Goal: Transaction & Acquisition: Subscribe to service/newsletter

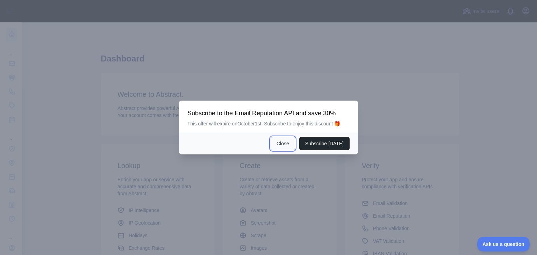
click at [293, 143] on button "Close" at bounding box center [283, 143] width 24 height 13
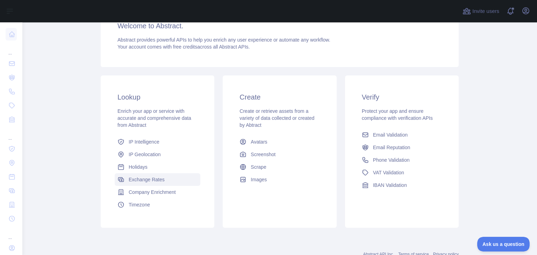
scroll to position [68, 0]
click at [394, 141] on link "Email Validation" at bounding box center [402, 135] width 86 height 13
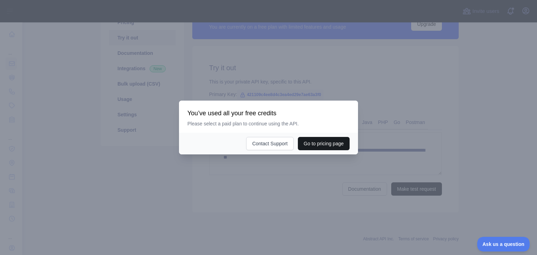
scroll to position [59, 0]
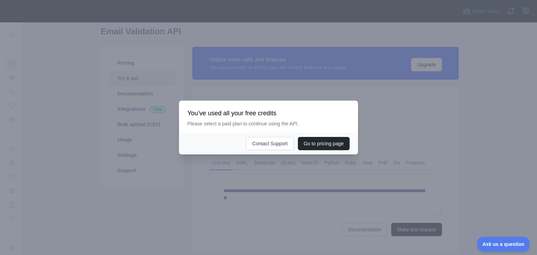
click at [294, 175] on div at bounding box center [268, 127] width 537 height 255
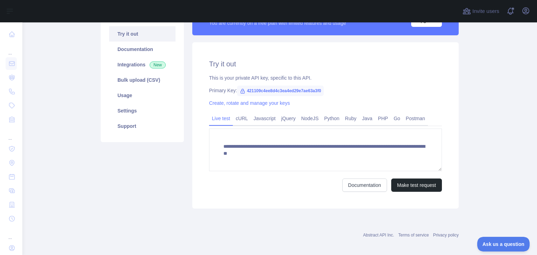
scroll to position [109, 0]
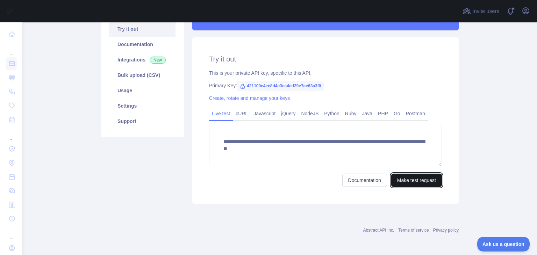
click at [406, 176] on button "Make test request" at bounding box center [417, 180] width 51 height 13
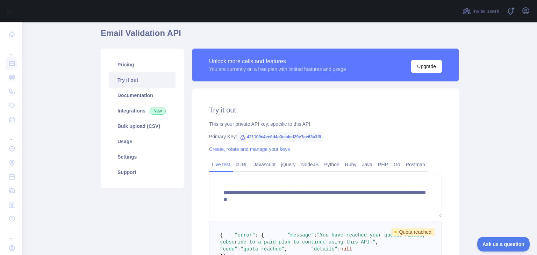
scroll to position [35, 0]
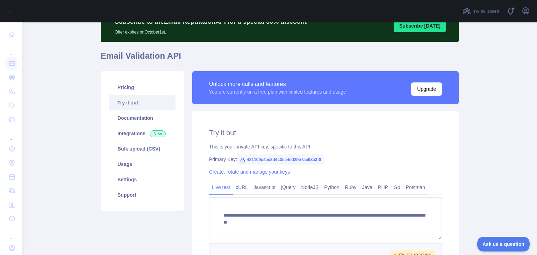
click at [529, 5] on div "Open user menu" at bounding box center [526, 11] width 11 height 12
click at [528, 10] on icon "button" at bounding box center [526, 11] width 8 height 8
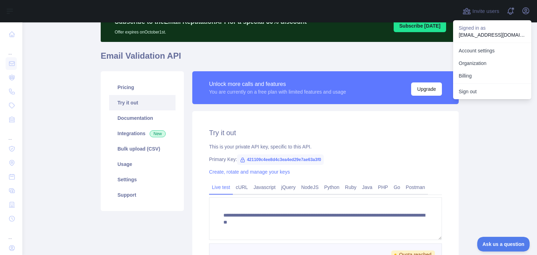
click at [492, 34] on p "ankitabaghel2808@gmail.com" at bounding box center [492, 34] width 67 height 7
click at [473, 33] on p "ankitabaghel2808@gmail.com" at bounding box center [492, 34] width 67 height 7
click at [523, 35] on p "ankitabaghel2808@gmail.com" at bounding box center [492, 34] width 67 height 7
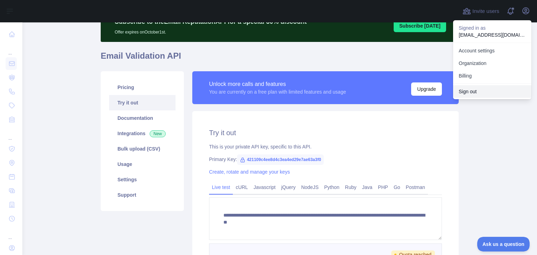
click at [467, 97] on button "Sign out" at bounding box center [492, 91] width 78 height 13
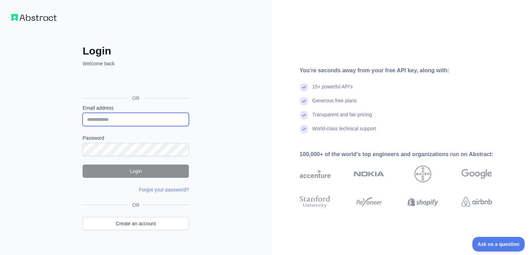
click at [113, 119] on input "Email address" at bounding box center [136, 119] width 106 height 13
click at [112, 118] on input "Email address" at bounding box center [136, 119] width 106 height 13
type input "**********"
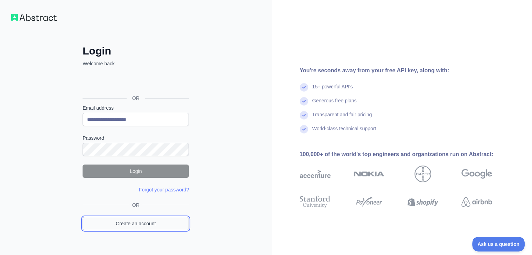
click at [148, 222] on link "Create an account" at bounding box center [136, 223] width 106 height 13
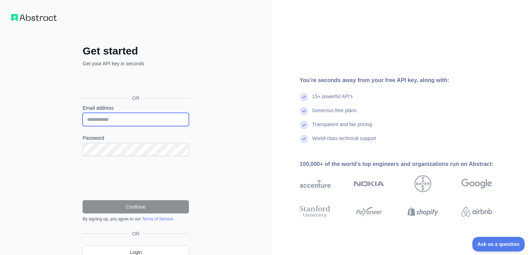
click at [145, 124] on input "Email address" at bounding box center [136, 119] width 106 height 13
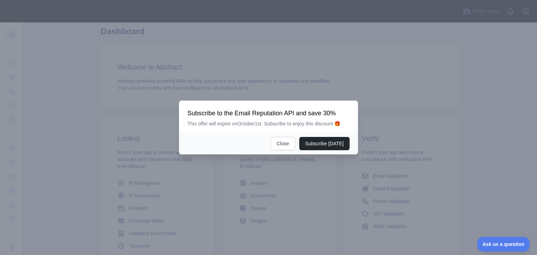
scroll to position [27, 0]
click at [288, 143] on button "Close" at bounding box center [283, 143] width 24 height 13
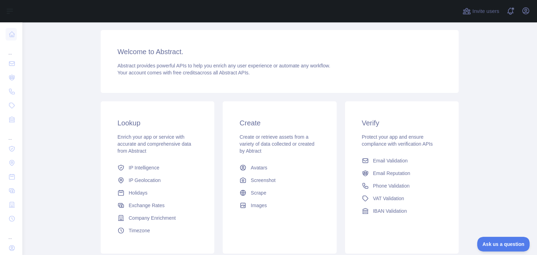
scroll to position [93, 0]
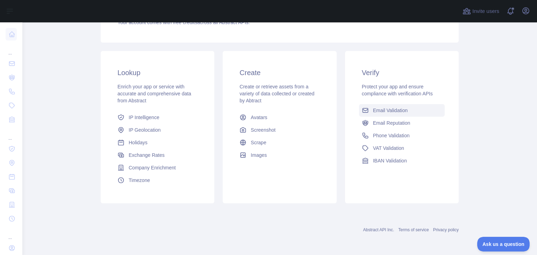
click at [392, 112] on span "Email Validation" at bounding box center [390, 110] width 35 height 7
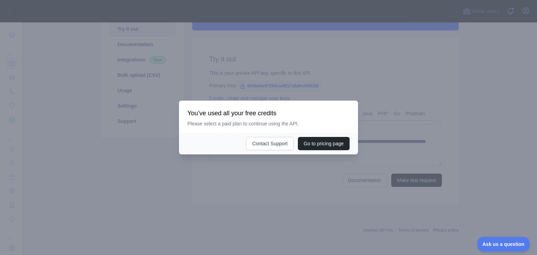
scroll to position [85, 0]
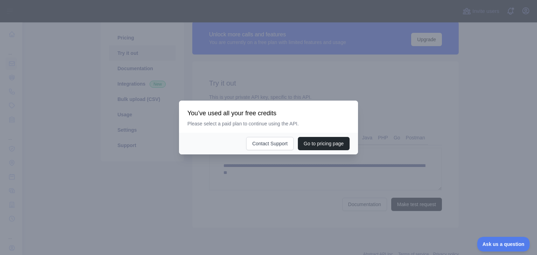
click at [327, 136] on div "Go to pricing page Contact Support" at bounding box center [268, 144] width 179 height 22
click at [327, 146] on button "Go to pricing page" at bounding box center [324, 143] width 52 height 13
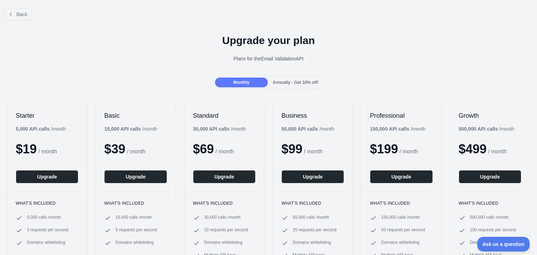
scroll to position [85, 0]
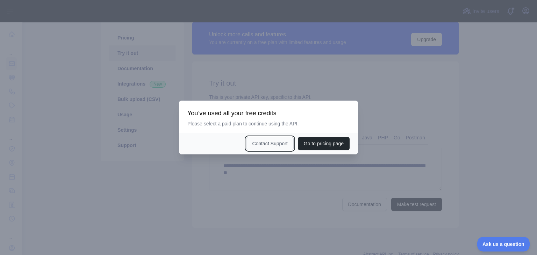
click at [274, 143] on button "Contact Support" at bounding box center [269, 143] width 47 height 13
click at [297, 71] on div at bounding box center [268, 127] width 537 height 255
